Goal: Find specific page/section: Find specific page/section

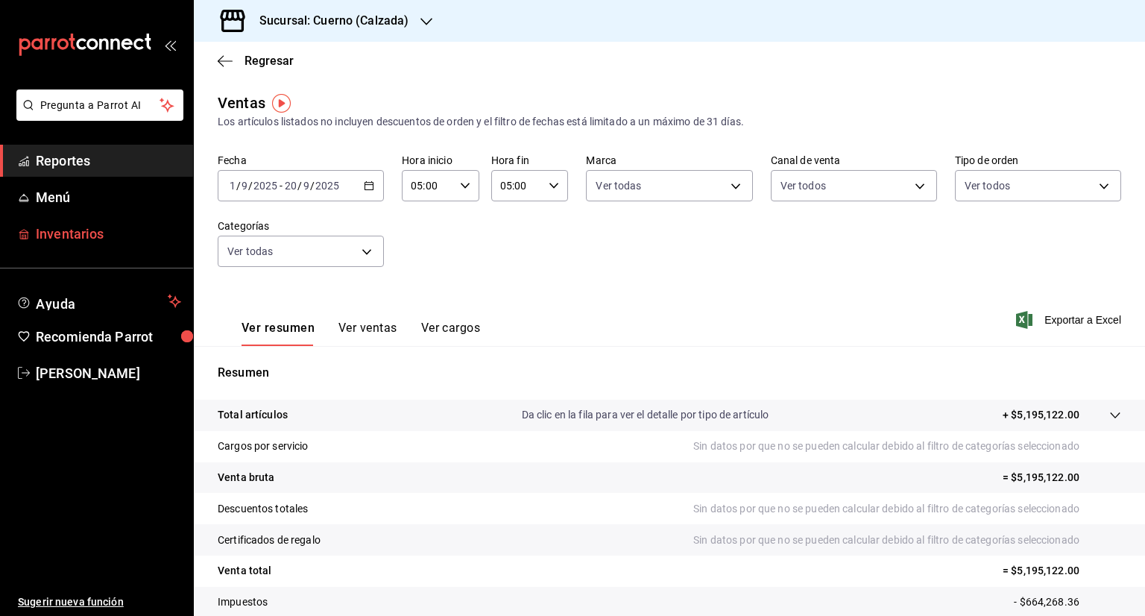
click at [73, 229] on span "Inventarios" at bounding box center [108, 234] width 145 height 20
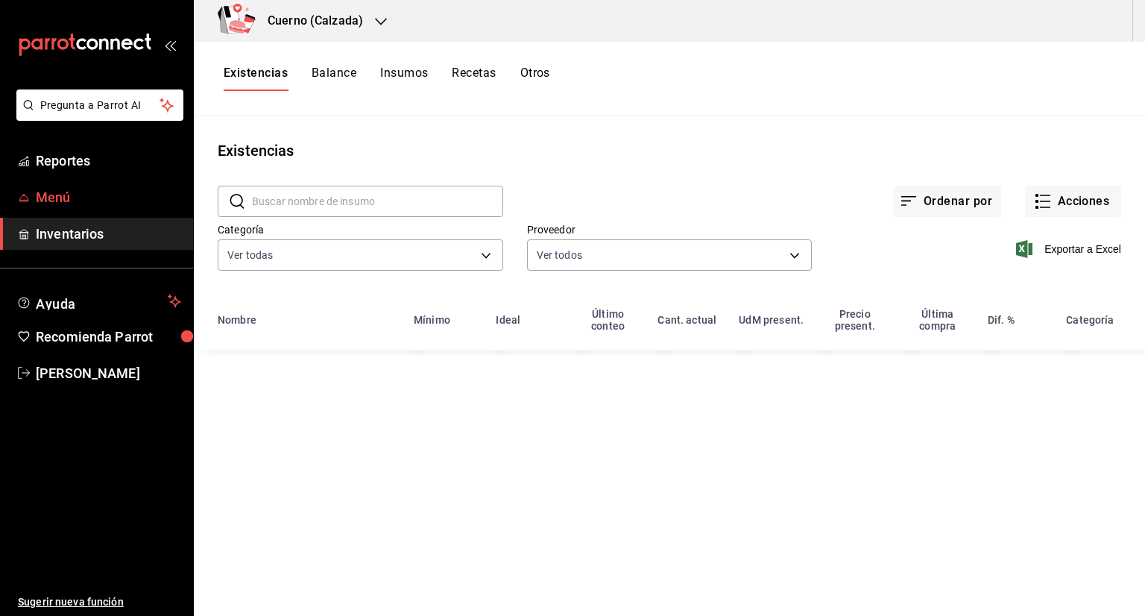
click at [65, 207] on link "Menú" at bounding box center [96, 197] width 193 height 32
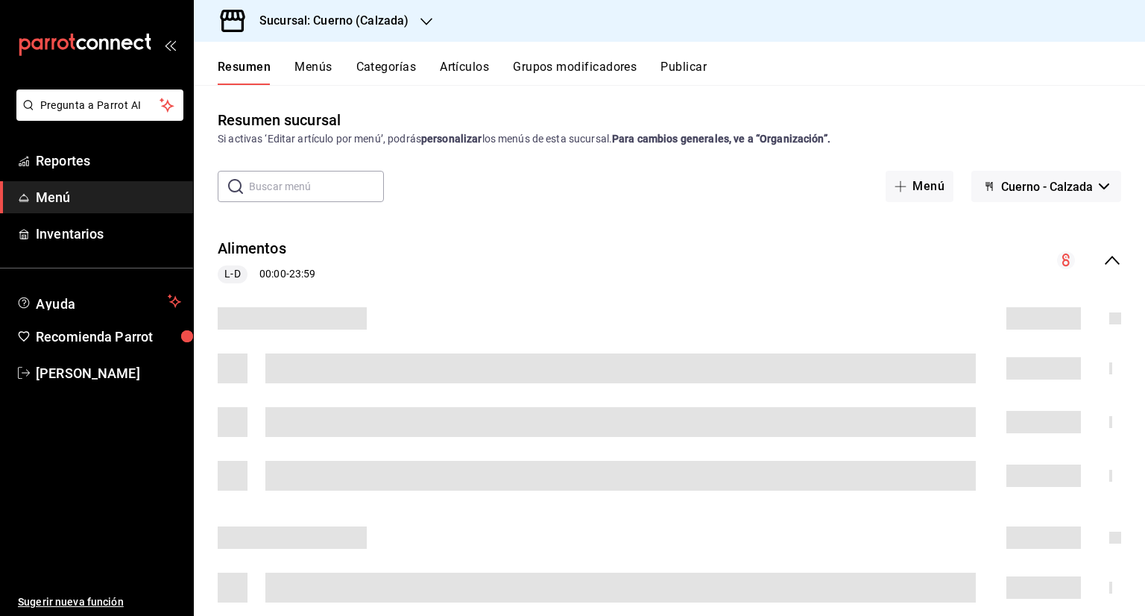
click at [460, 72] on button "Artículos" at bounding box center [464, 72] width 49 height 25
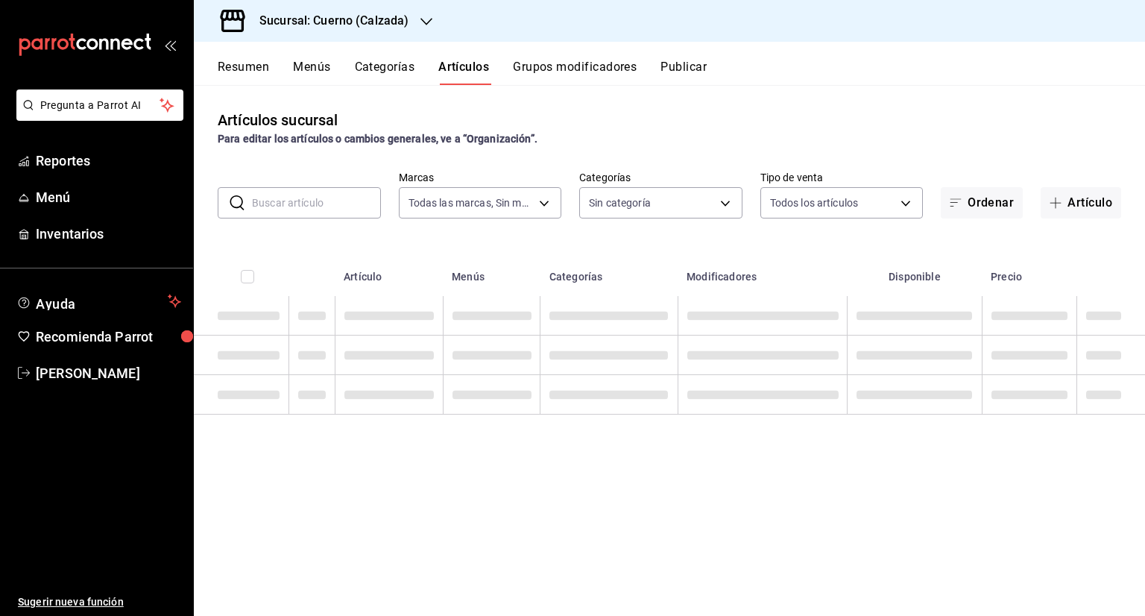
type input "b7ae777b-2dfc-42e0-9650-6cefdf37a424,c000f1c0-fb9f-4016-8e6a-f0d1e83e893d"
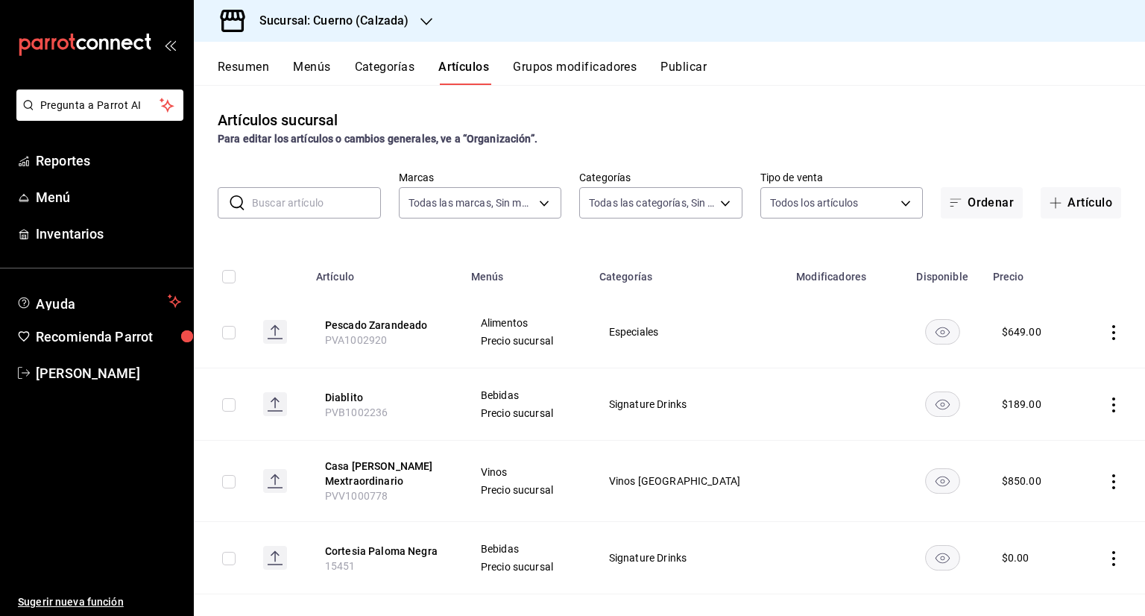
type input "fcad426d-22b8-4bc7-85b2-27ee6775f3f6,560d4c35-d9fc-4089-91ff-402d238ea400,30284…"
click at [319, 197] on input "text" at bounding box center [316, 203] width 129 height 30
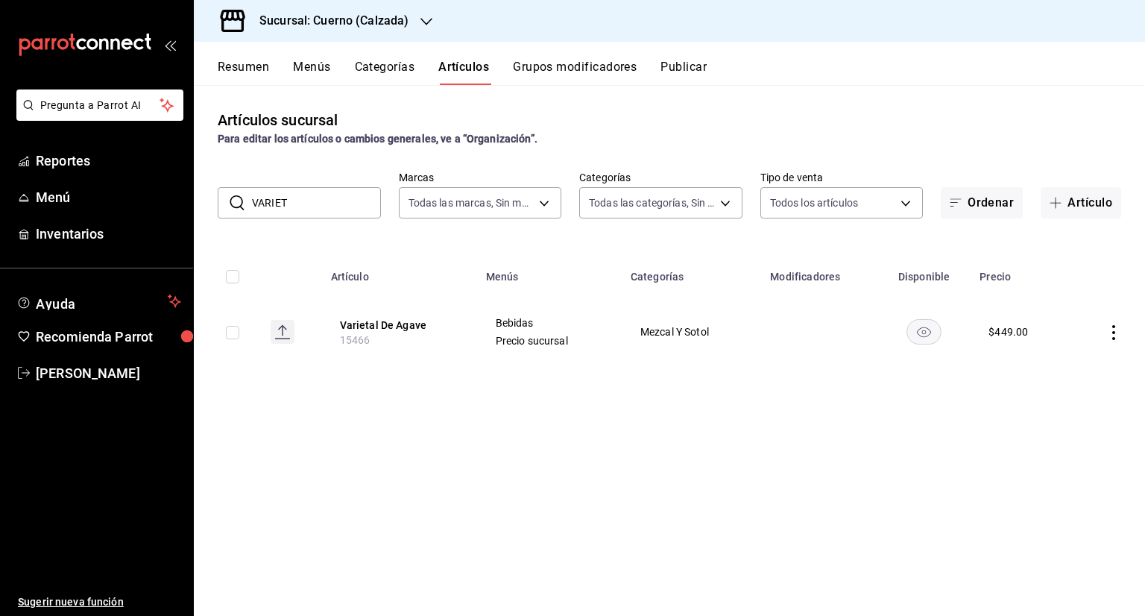
type input "VARIET"
